Goal: Complete application form: Complete application form

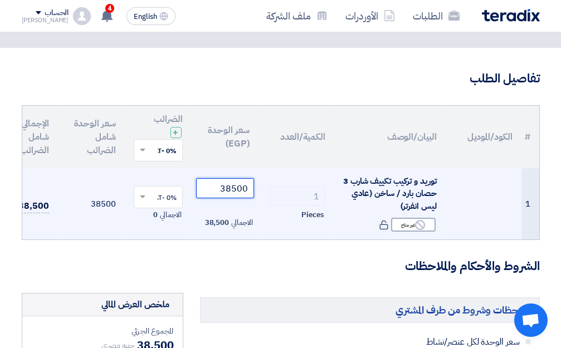
click at [202, 192] on input "38500" at bounding box center [225, 188] width 58 height 20
type input "3"
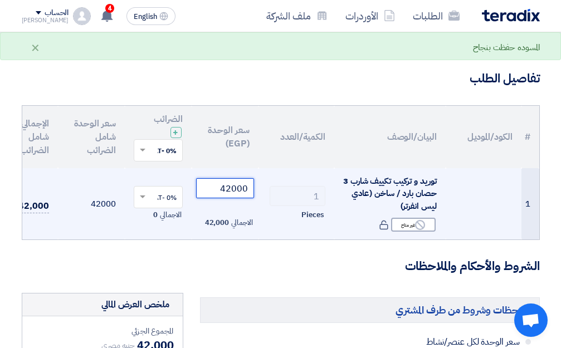
click at [229, 189] on input "42000" at bounding box center [225, 188] width 58 height 20
click at [236, 189] on input "41000" at bounding box center [225, 188] width 58 height 20
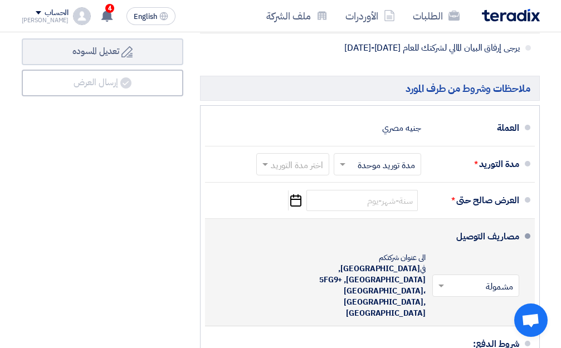
scroll to position [557, 0]
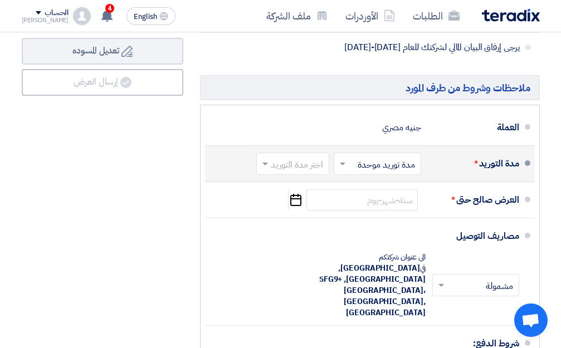
type input "41700"
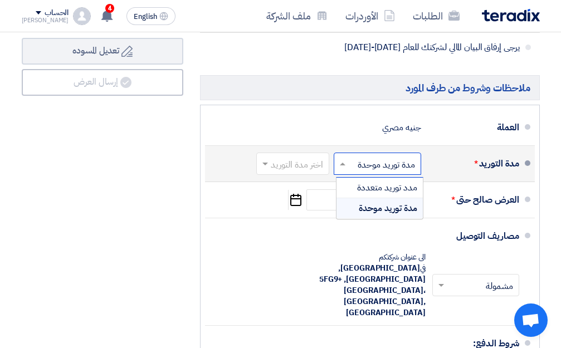
click at [346, 169] on span at bounding box center [341, 163] width 14 height 11
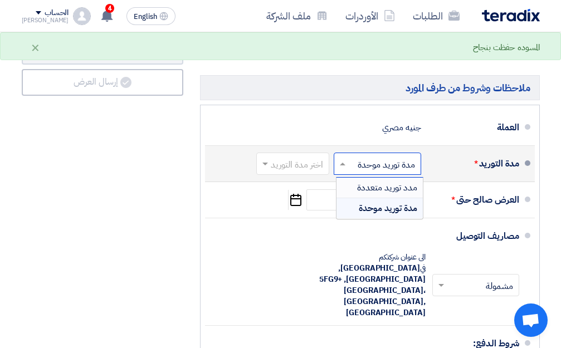
click at [286, 170] on input "text" at bounding box center [290, 165] width 67 height 16
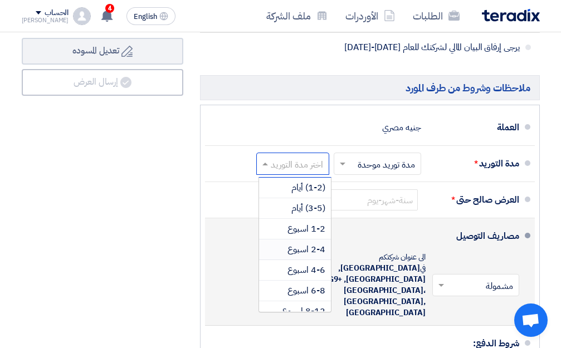
drag, startPoint x: 317, startPoint y: 257, endPoint x: 328, endPoint y: 249, distance: 12.8
click at [317, 256] on span "2-4 اسبوع" at bounding box center [306, 249] width 38 height 13
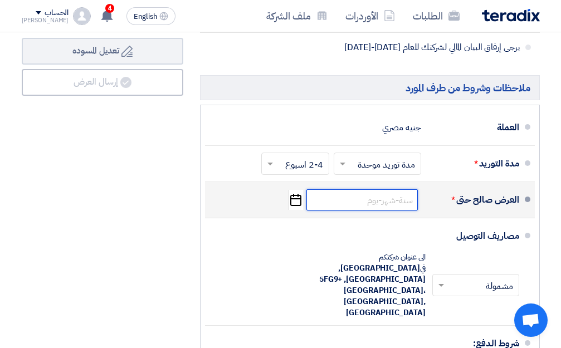
click at [362, 207] on input at bounding box center [361, 199] width 111 height 21
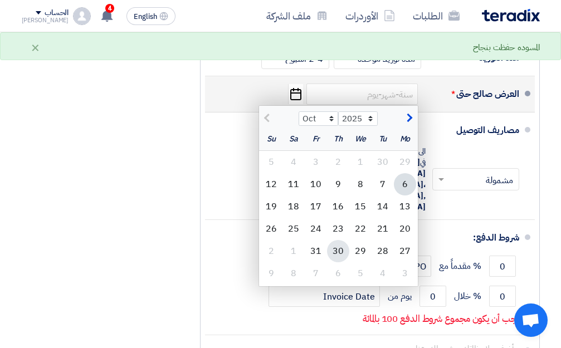
scroll to position [668, 0]
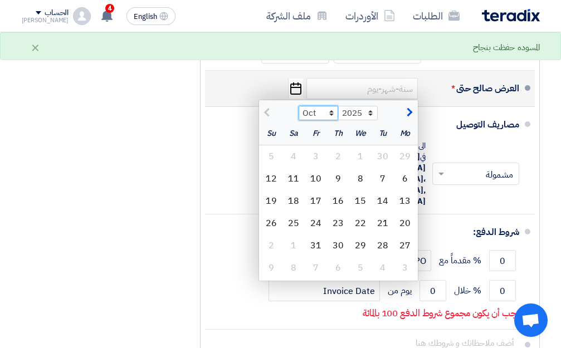
click at [330, 120] on select "Oct Nov Dec" at bounding box center [318, 113] width 40 height 14
click at [298, 115] on select "Oct Nov Dec" at bounding box center [318, 113] width 40 height 14
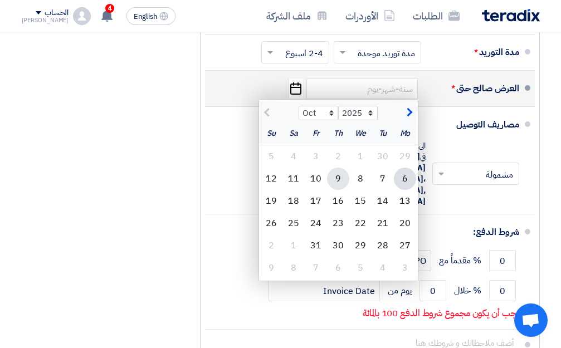
click at [344, 190] on div "9" at bounding box center [338, 179] width 22 height 22
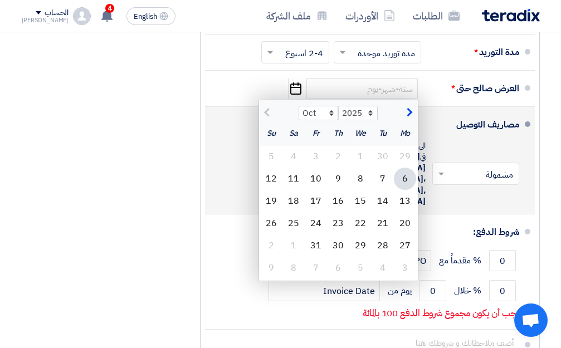
type input "[DATE]"
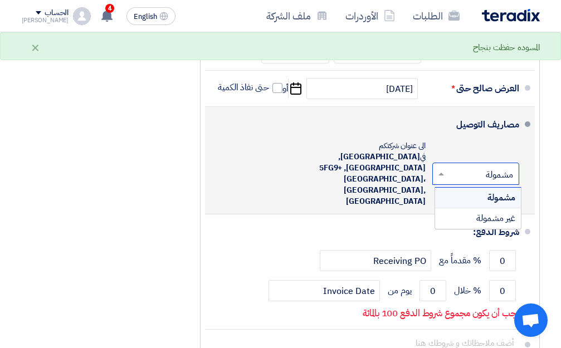
click at [446, 168] on span at bounding box center [439, 173] width 14 height 11
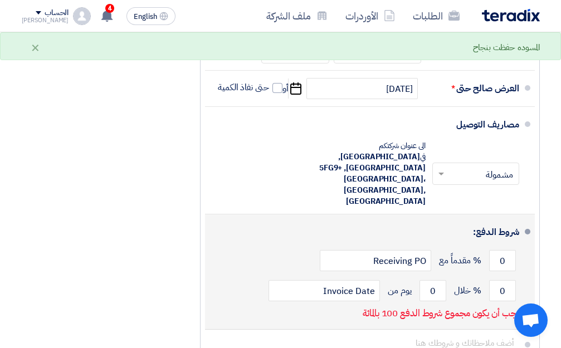
click at [369, 219] on div "شروط الدفع:" at bounding box center [371, 232] width 296 height 27
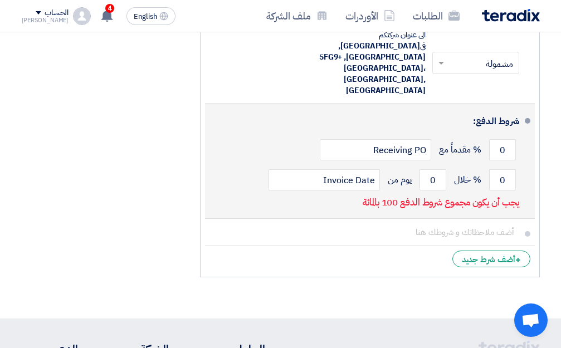
scroll to position [779, 0]
click at [408, 142] on input "Receiving PO" at bounding box center [375, 149] width 111 height 21
click at [271, 143] on div "0 % مقدماً مع Receiving PO" at bounding box center [366, 149] width 305 height 30
click at [498, 139] on input "0" at bounding box center [502, 149] width 27 height 21
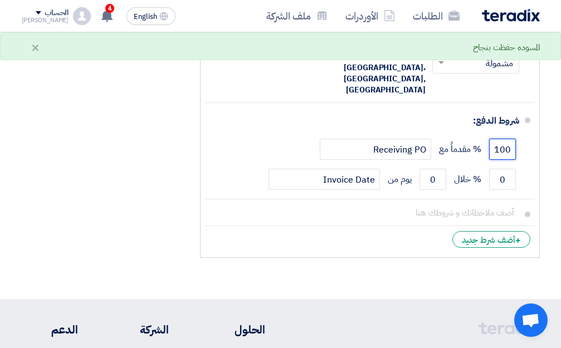
type input "100"
drag, startPoint x: 308, startPoint y: 220, endPoint x: 318, endPoint y: 214, distance: 11.3
click at [317, 226] on li "+ أضف شرط جديد" at bounding box center [370, 239] width 330 height 27
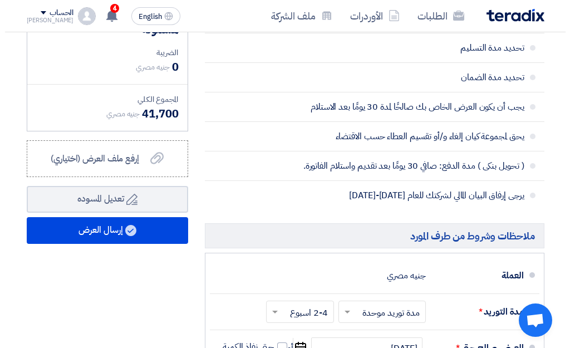
scroll to position [501, 0]
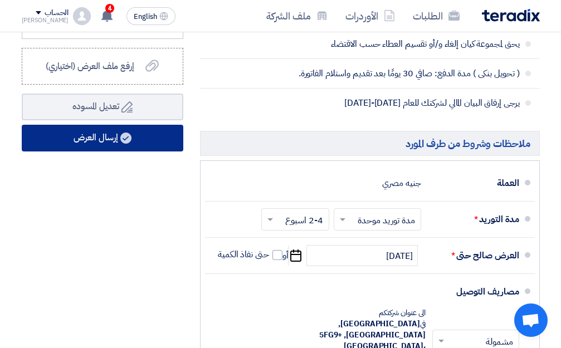
click at [112, 146] on button "إرسال العرض" at bounding box center [102, 138] width 161 height 27
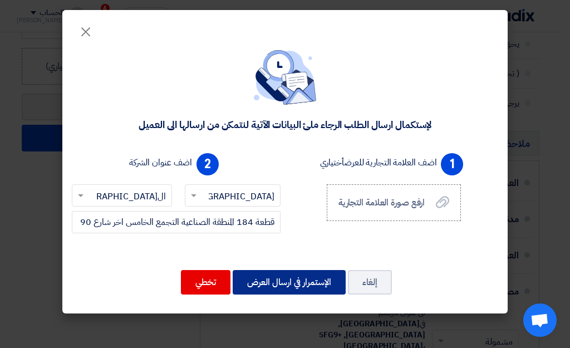
click at [283, 279] on button "الإستمرار في ارسال العرض" at bounding box center [289, 282] width 113 height 24
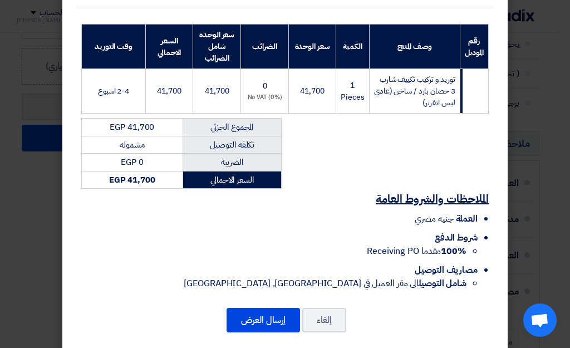
scroll to position [168, 0]
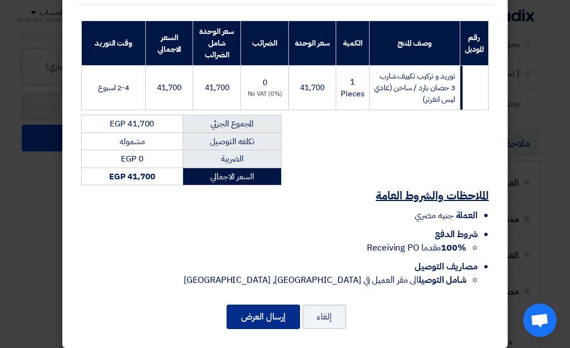
click at [286, 304] on button "إرسال العرض" at bounding box center [263, 316] width 73 height 24
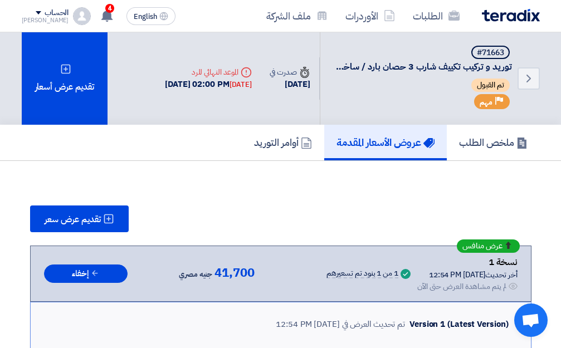
click at [341, 83] on div "تم القبول" at bounding box center [422, 86] width 178 height 16
click at [529, 82] on icon "Back" at bounding box center [528, 78] width 13 height 13
